Goal: Task Accomplishment & Management: Complete application form

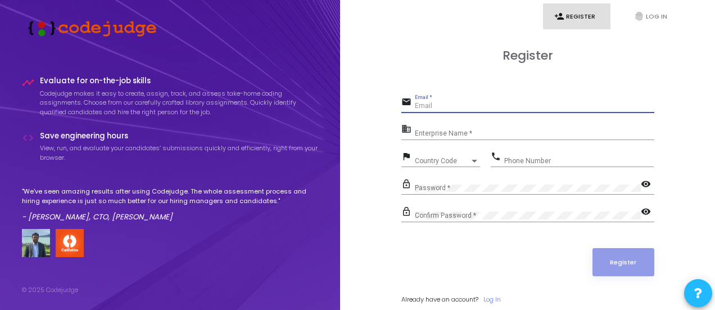
click at [423, 102] on input "Email *" at bounding box center [535, 106] width 240 height 8
type input "[EMAIL_ADDRESS][DOMAIN_NAME]"
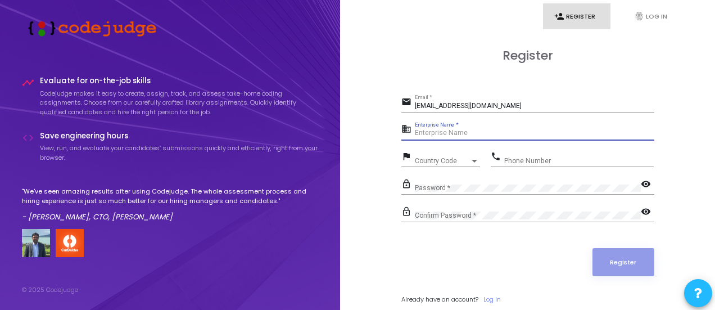
click at [457, 131] on input "Enterprise Name *" at bounding box center [535, 133] width 240 height 8
type input "Payoneer"
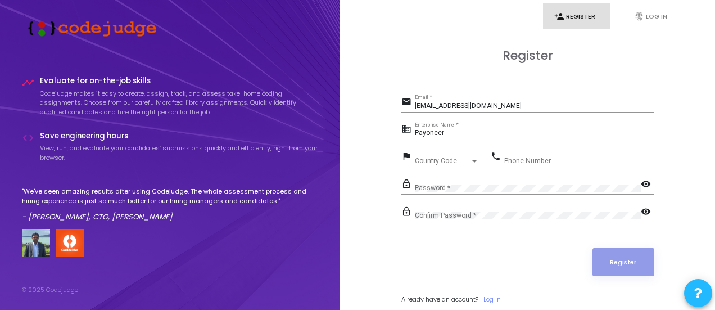
click at [436, 165] on div "Country Code Country Code" at bounding box center [447, 158] width 65 height 17
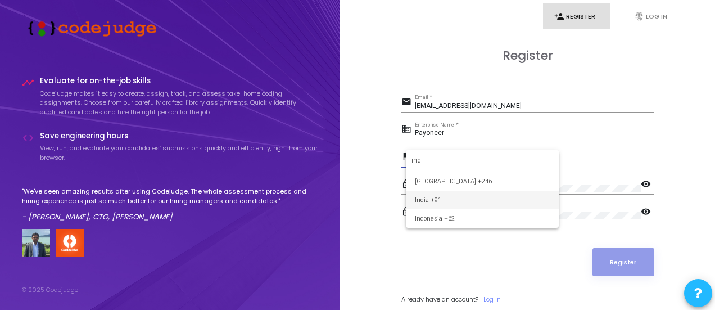
type input "ind"
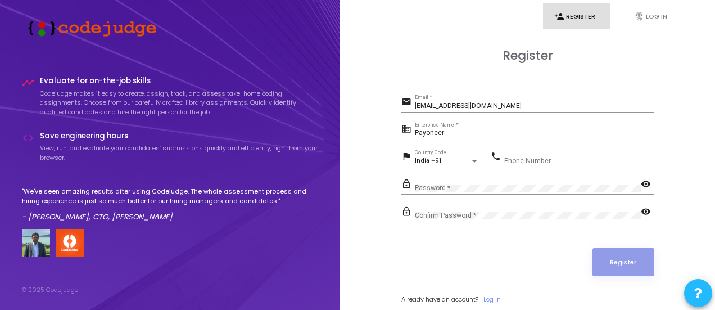
click at [524, 152] on div "Phone Number" at bounding box center [579, 158] width 150 height 17
type input "9818369463"
click at [467, 206] on div "Confirm Password *" at bounding box center [528, 212] width 226 height 17
click at [652, 183] on mat-icon "visibility" at bounding box center [647, 184] width 13 height 13
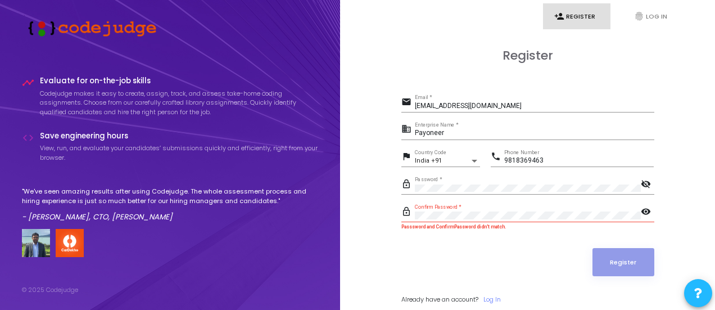
click at [491, 181] on div "Password *" at bounding box center [528, 185] width 226 height 17
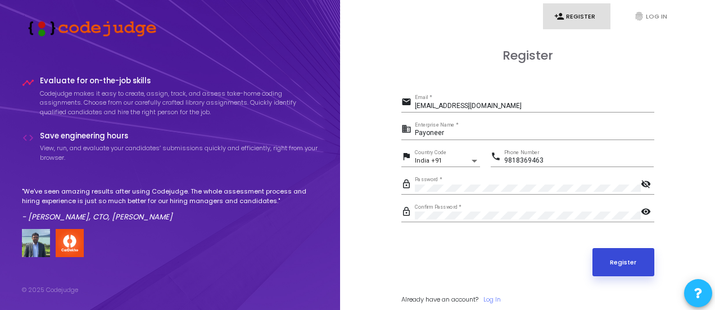
click at [621, 269] on button "Register" at bounding box center [624, 262] width 62 height 28
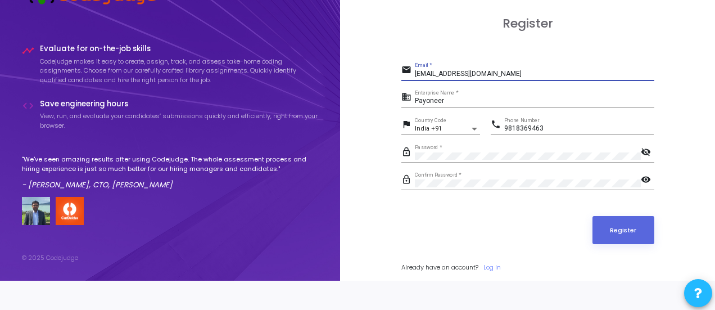
drag, startPoint x: 505, startPoint y: 73, endPoint x: 390, endPoint y: 78, distance: 115.4
click at [390, 78] on div "Register email aditya.v.aryan@gmail.com Email * business Payoneer Enterprise Na…" at bounding box center [528, 157] width 350 height 313
type input "23je0041@iitism.ac.in"
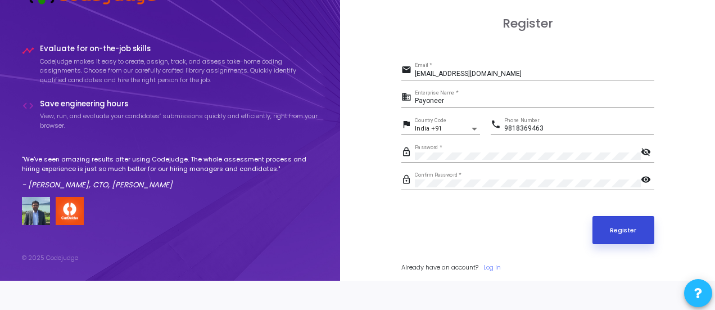
click at [617, 239] on button "Register" at bounding box center [624, 230] width 62 height 28
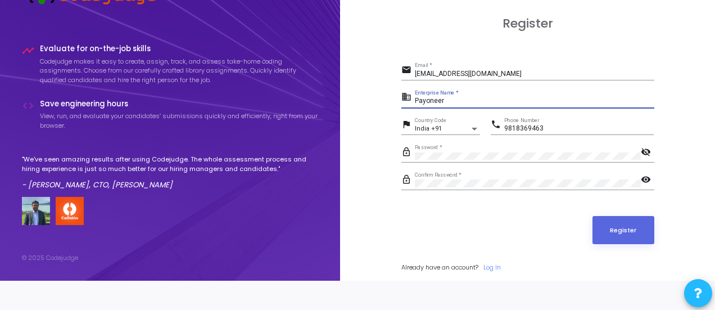
drag, startPoint x: 464, startPoint y: 96, endPoint x: 372, endPoint y: 101, distance: 92.3
click at [372, 101] on div "Register email 23je0041@iitism.ac.in Email * business Payoneer Enterprise Name …" at bounding box center [528, 157] width 350 height 313
type input "Aditya Aryan"
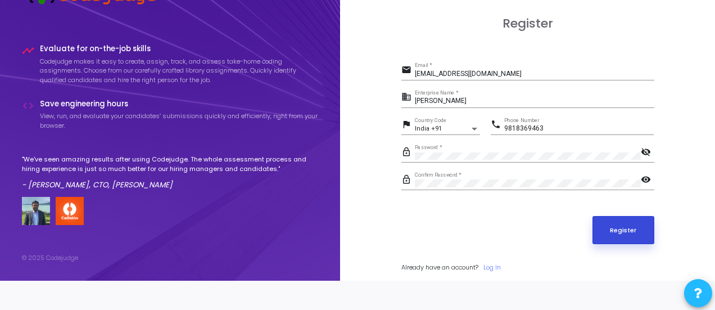
click at [623, 230] on button "Register" at bounding box center [624, 230] width 62 height 28
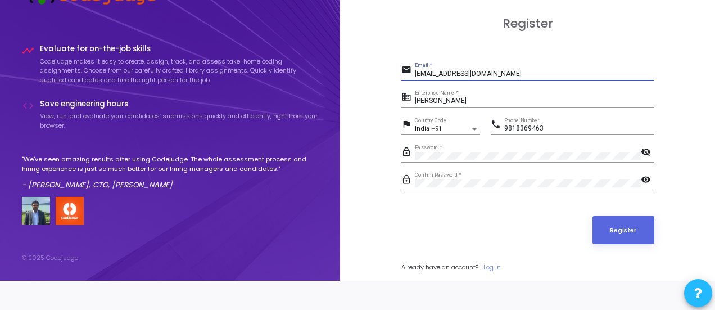
drag, startPoint x: 502, startPoint y: 69, endPoint x: 390, endPoint y: 60, distance: 112.3
click at [390, 60] on div "Register email 23je0041@iitism.ac.in Email * business Aditya Aryan Enterprise N…" at bounding box center [528, 157] width 350 height 313
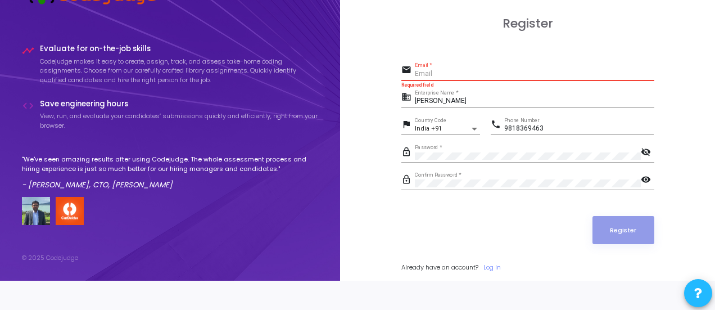
click at [421, 70] on input "Email *" at bounding box center [535, 74] width 240 height 8
drag, startPoint x: 462, startPoint y: 104, endPoint x: 380, endPoint y: 100, distance: 82.2
click at [380, 100] on div "Register email Email * Required field business Aditya Aryan Enterprise Name * f…" at bounding box center [528, 157] width 350 height 313
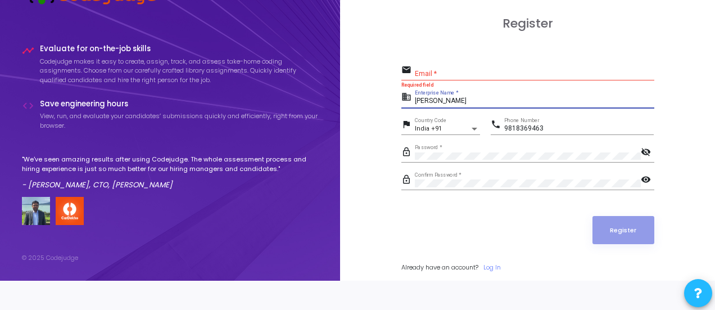
click at [450, 97] on input "Aditya Aryan" at bounding box center [535, 101] width 240 height 8
type input "n"
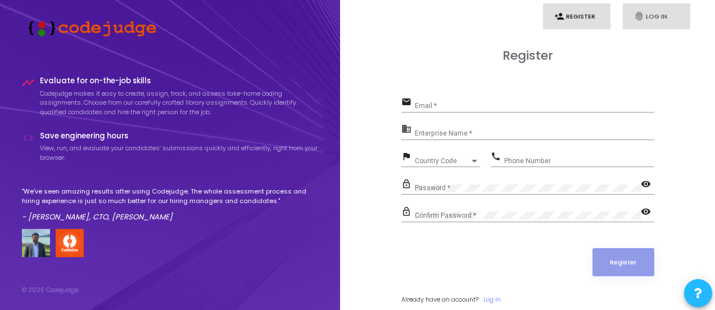
click at [662, 25] on link "fingerprint Log In" at bounding box center [656, 16] width 67 height 26
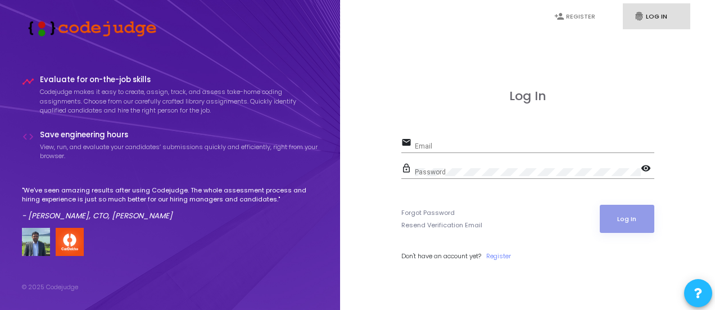
click at [432, 139] on div "Email" at bounding box center [535, 143] width 240 height 17
type input "[EMAIL_ADDRESS][DOMAIN_NAME]"
click at [433, 163] on div "Password" at bounding box center [528, 169] width 226 height 17
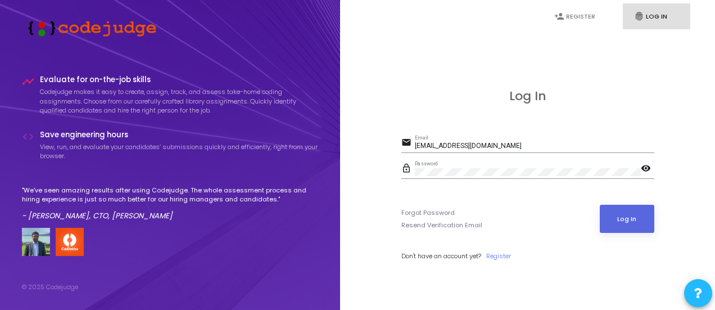
click at [647, 167] on mat-icon "visibility" at bounding box center [647, 169] width 13 height 13
click at [647, 167] on mat-icon "visibility_off" at bounding box center [647, 169] width 13 height 13
click at [628, 206] on button "Log In" at bounding box center [627, 219] width 55 height 28
